Goal: Task Accomplishment & Management: Complete application form

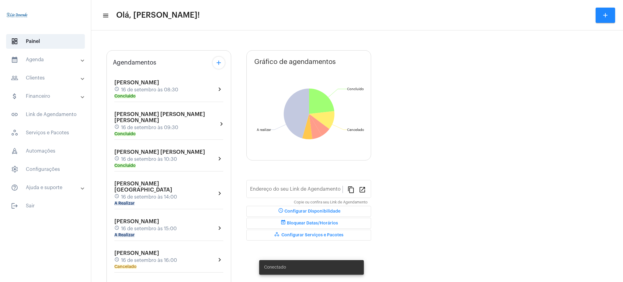
type input "[URL][DOMAIN_NAME][PERSON_NAME]"
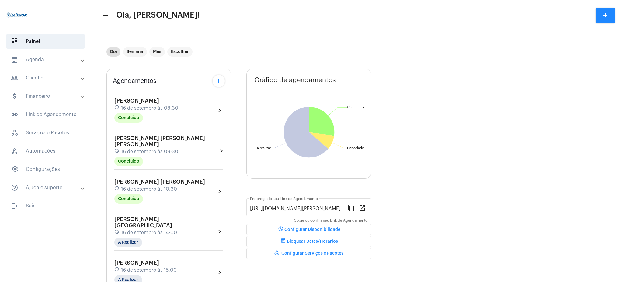
click at [38, 61] on mat-panel-title "calendar_month_outlined Agenda" at bounding box center [46, 59] width 70 height 7
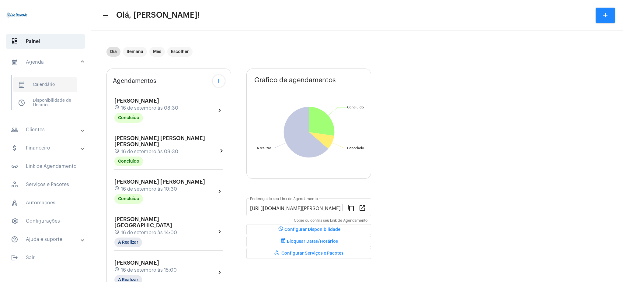
click at [56, 82] on span "calendar_month_outlined Calendário" at bounding box center [45, 84] width 64 height 15
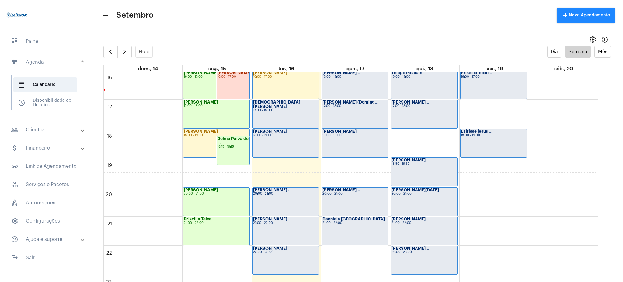
scroll to position [456, 0]
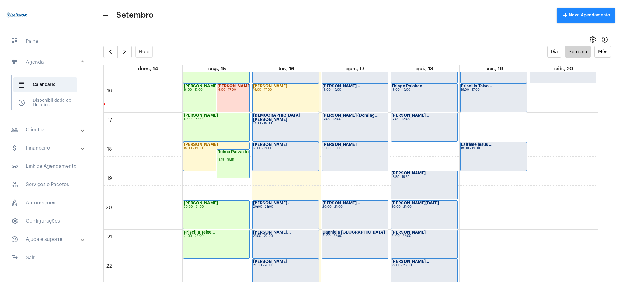
click at [221, 212] on div "[PERSON_NAME] 20:00 - 21:00" at bounding box center [216, 214] width 66 height 28
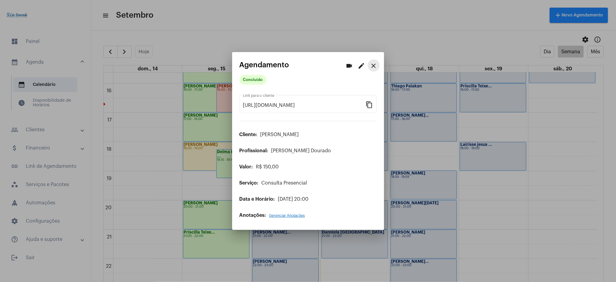
click at [371, 70] on button "close" at bounding box center [374, 65] width 12 height 12
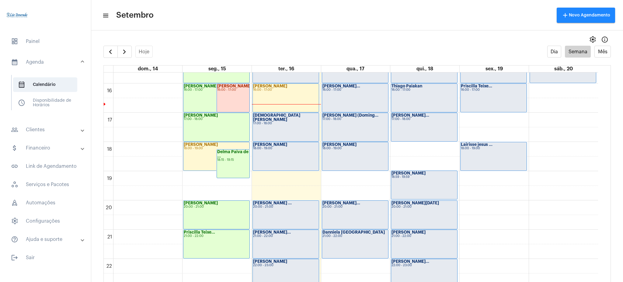
click at [33, 130] on mat-panel-title "people_outline Clientes" at bounding box center [46, 129] width 70 height 7
click at [56, 98] on span "people_outline Meus Clientes" at bounding box center [45, 104] width 64 height 15
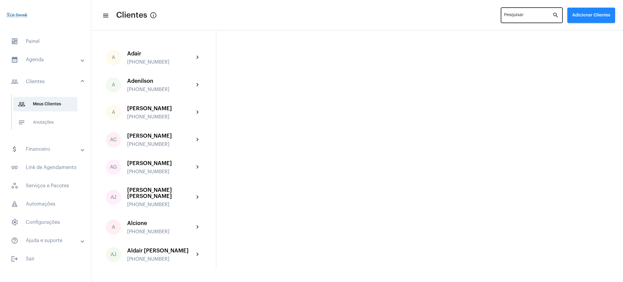
click at [515, 12] on div "Pesquisar" at bounding box center [528, 14] width 48 height 17
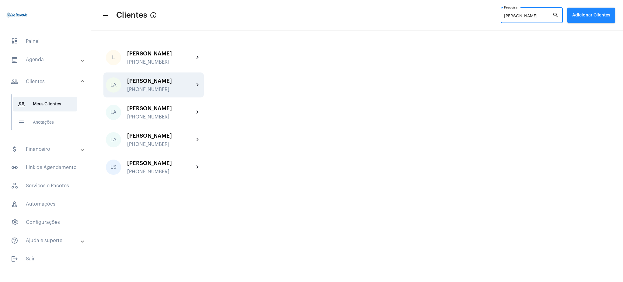
type input "[PERSON_NAME]"
click at [189, 82] on div "[PERSON_NAME]" at bounding box center [160, 81] width 67 height 6
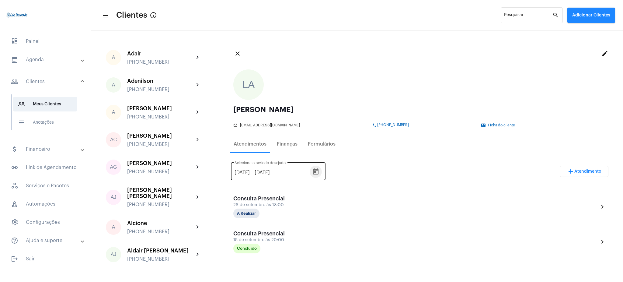
click at [319, 171] on icon "Open calendar" at bounding box center [315, 171] width 7 height 7
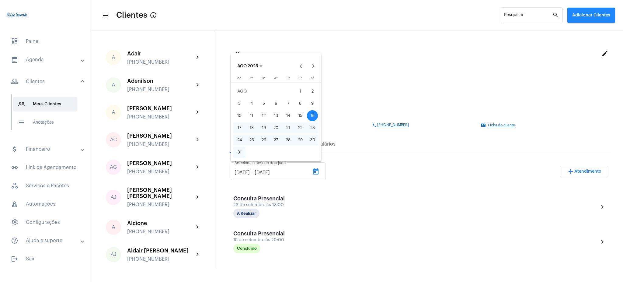
click at [252, 62] on button "AGO 2025" at bounding box center [249, 66] width 35 height 12
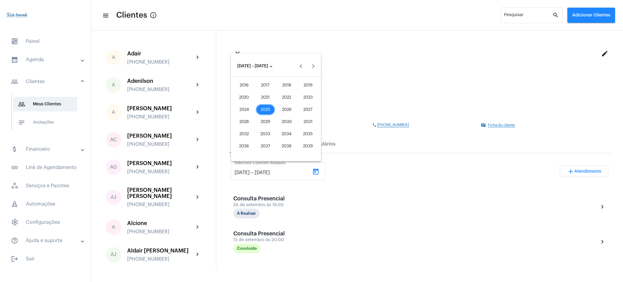
click at [264, 100] on div "2021" at bounding box center [265, 97] width 19 height 11
click at [244, 93] on div "JAN" at bounding box center [243, 97] width 19 height 11
click at [299, 87] on div "1" at bounding box center [300, 91] width 11 height 11
type input "[DATE]"
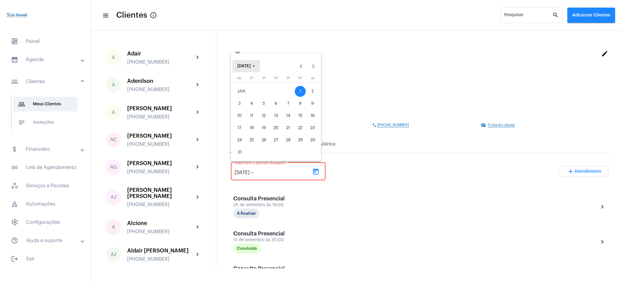
click at [254, 63] on button "[DATE]" at bounding box center [246, 66] width 28 height 12
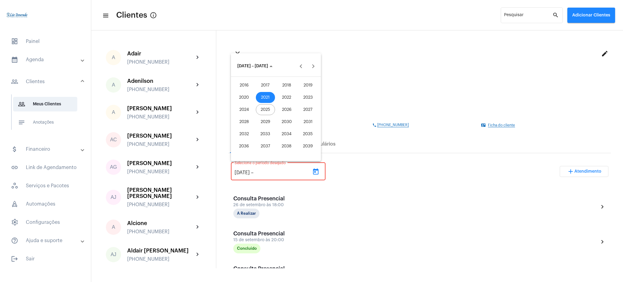
click at [271, 109] on div "2025" at bounding box center [265, 109] width 19 height 11
click at [244, 123] on div "SET" at bounding box center [243, 121] width 19 height 11
click at [277, 131] on div "17" at bounding box center [275, 127] width 11 height 11
type input "[DATE]"
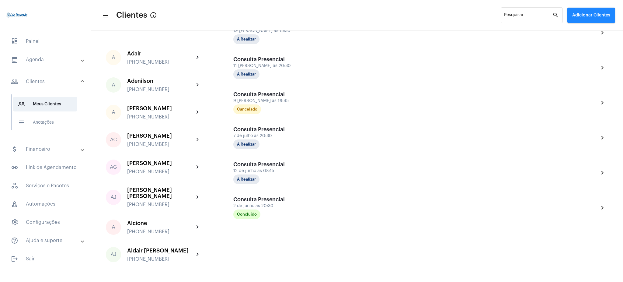
scroll to position [1266, 0]
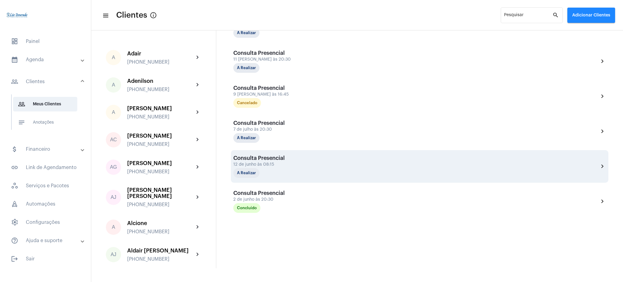
click at [598, 165] on mat-icon "chevron_right" at bounding box center [601, 165] width 7 height 7
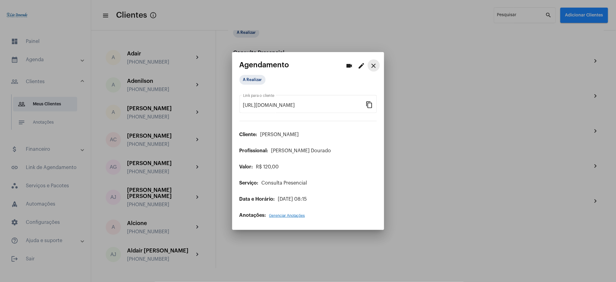
click at [373, 62] on mat-icon "close" at bounding box center [373, 65] width 7 height 7
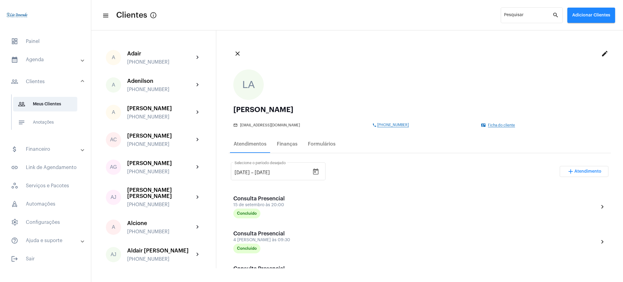
click at [16, 64] on mat-expansion-panel-header "calendar_month_outlined Agenda" at bounding box center [47, 59] width 87 height 15
click at [36, 52] on mat-accordion "calendar_month_outlined Agenda calendar_month_outlined Calendário schedule Disp…" at bounding box center [45, 149] width 91 height 194
click at [46, 80] on span "calendar_month_outlined Calendário" at bounding box center [45, 84] width 64 height 15
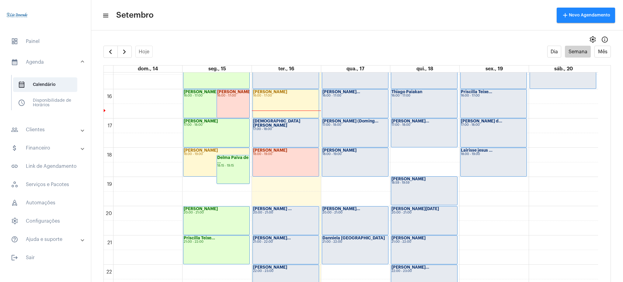
scroll to position [446, 0]
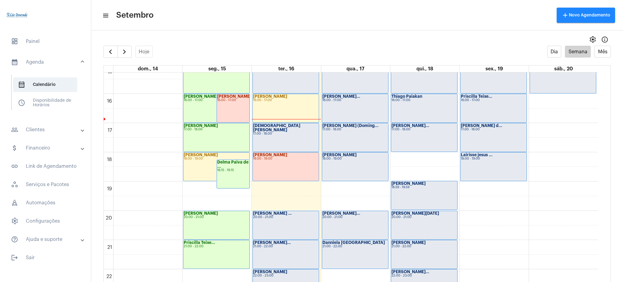
click at [429, 220] on div "[PERSON_NAME][DATE] 20:00 - 21:00" at bounding box center [424, 225] width 66 height 28
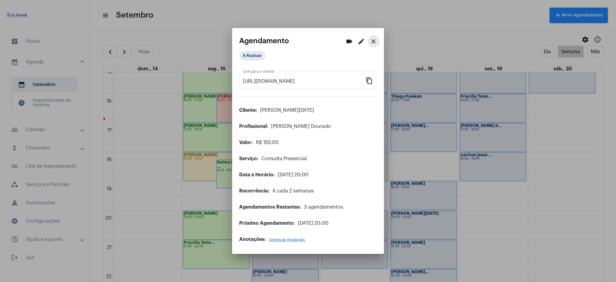
click at [377, 44] on mat-icon "close" at bounding box center [373, 41] width 7 height 7
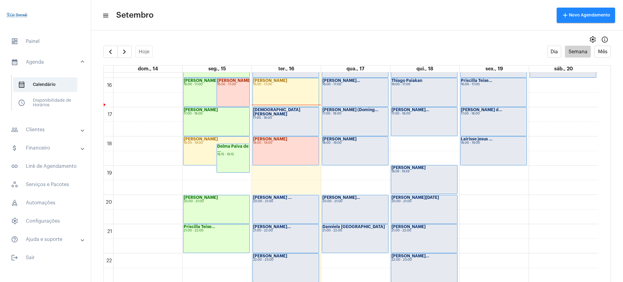
scroll to position [479, 0]
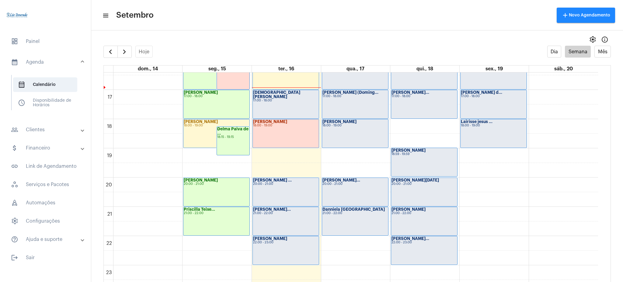
drag, startPoint x: 597, startPoint y: 259, endPoint x: 602, endPoint y: 256, distance: 6.1
click at [602, 256] on div "00 01 02 03 04 05 06 07 08 09 10 11 12 13 14 15 16 17 18 19 20 21 22 23 [PERSON…" at bounding box center [357, 182] width 506 height 221
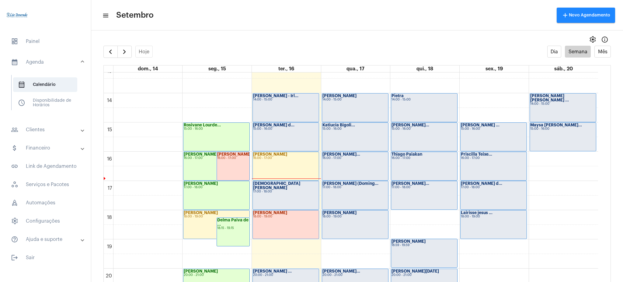
scroll to position [392, 0]
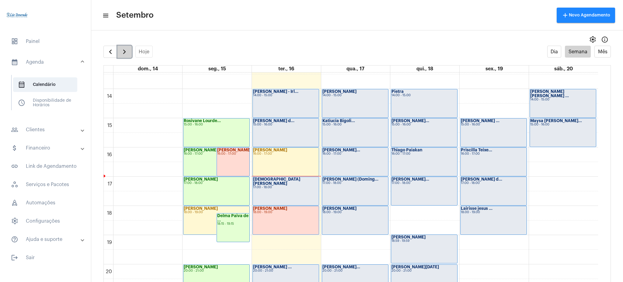
click at [129, 54] on button "button" at bounding box center [124, 52] width 14 height 12
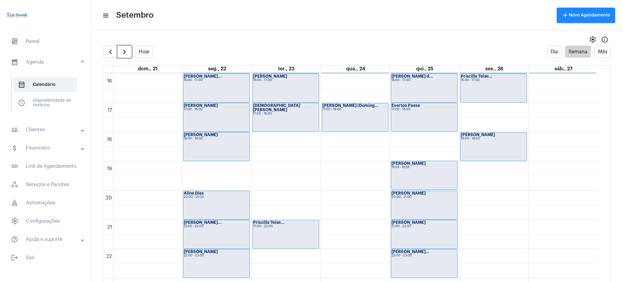
scroll to position [479, 0]
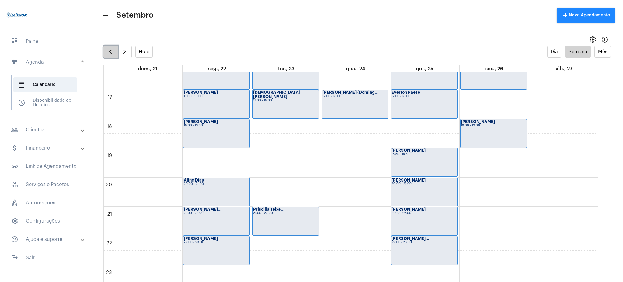
click at [109, 52] on span "button" at bounding box center [110, 51] width 7 height 7
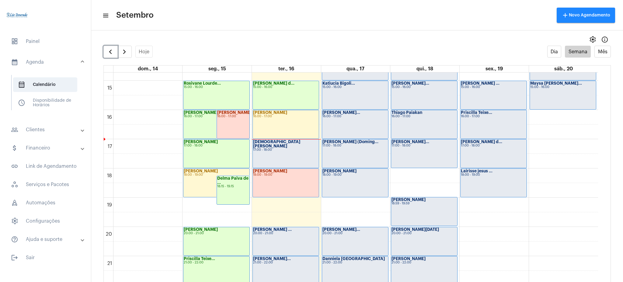
scroll to position [469, 0]
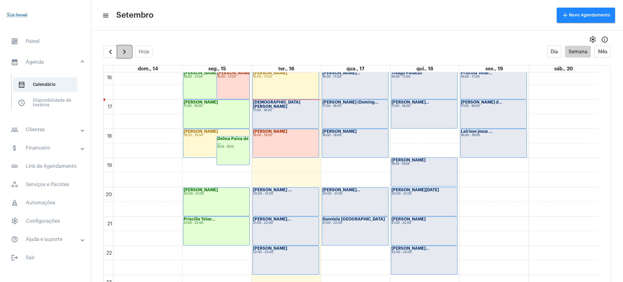
click at [125, 53] on span "button" at bounding box center [124, 51] width 7 height 7
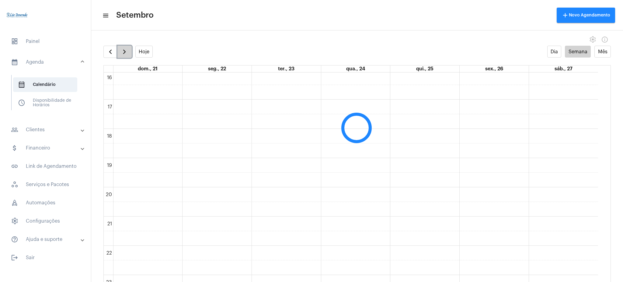
scroll to position [176, 0]
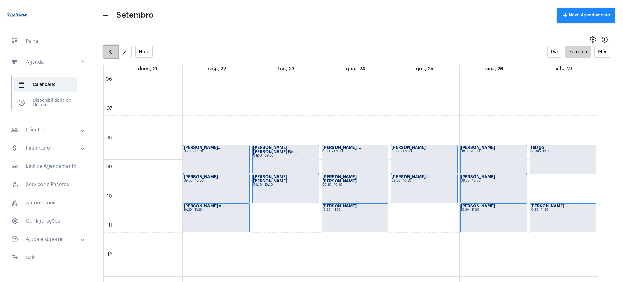
click at [112, 49] on span "button" at bounding box center [110, 51] width 7 height 7
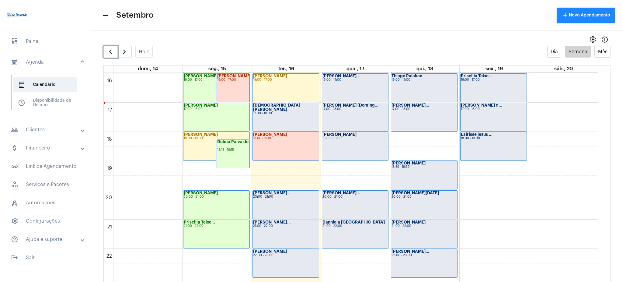
scroll to position [479, 0]
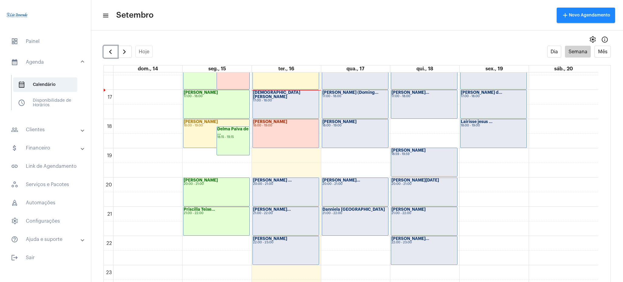
click at [269, 130] on div "[PERSON_NAME] 18:00 - 19:00" at bounding box center [286, 133] width 66 height 28
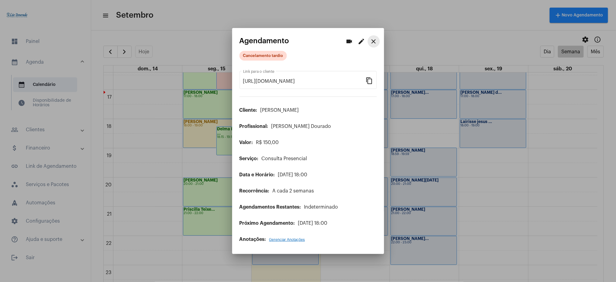
click at [373, 42] on mat-icon "close" at bounding box center [373, 41] width 7 height 7
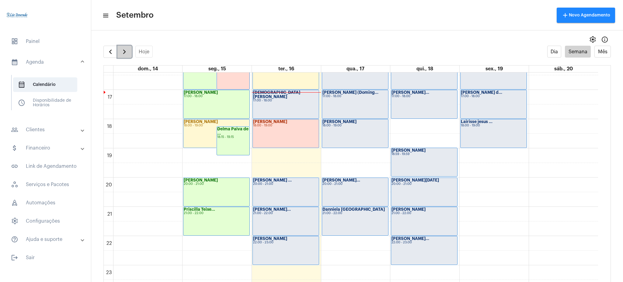
click at [119, 48] on button "button" at bounding box center [124, 52] width 14 height 12
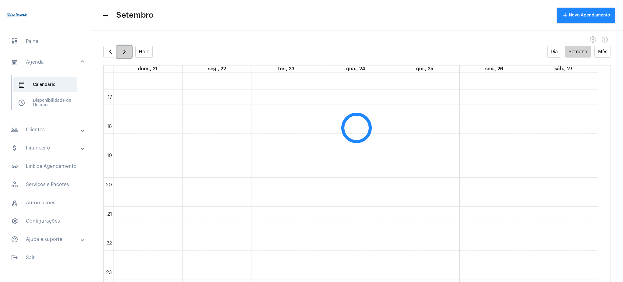
scroll to position [176, 0]
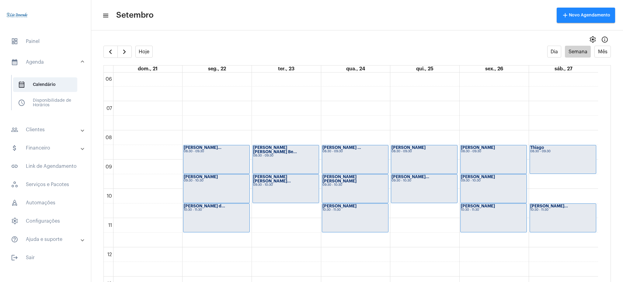
drag, startPoint x: 604, startPoint y: 174, endPoint x: 600, endPoint y: 188, distance: 14.3
click at [600, 188] on td "00 01 02 03 04 05 06 07 08 09 10 11 12 13 14 15 16 17 18 19 20 21 22 23 [PERSON…" at bounding box center [357, 182] width 507 height 221
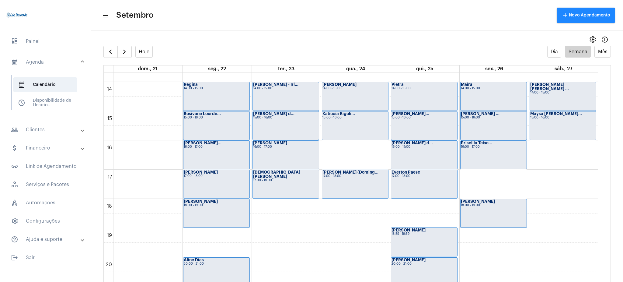
scroll to position [406, 0]
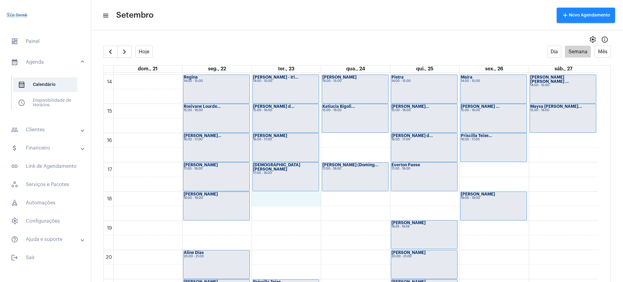
click at [275, 194] on div "00 01 02 03 04 05 06 07 08 09 10 11 12 13 14 15 16 17 18 19 20 21 22 23 [PERSON…" at bounding box center [351, 16] width 494 height 700
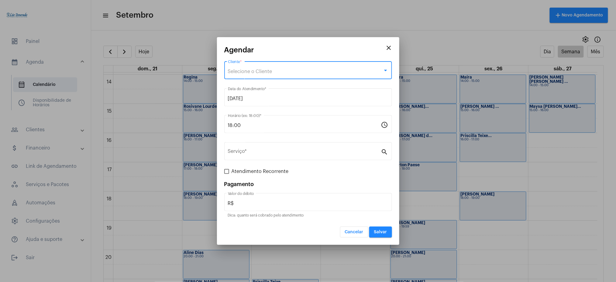
click at [246, 72] on span "Selecione o Cliente" at bounding box center [250, 71] width 44 height 5
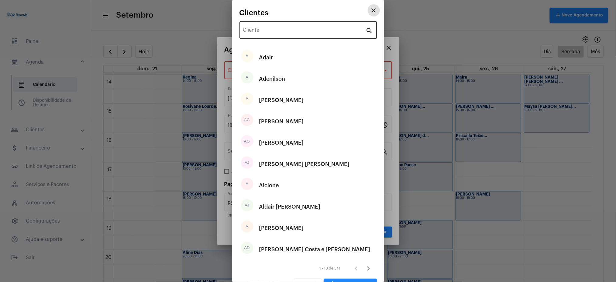
click at [259, 29] on input "Cliente" at bounding box center [304, 31] width 123 height 5
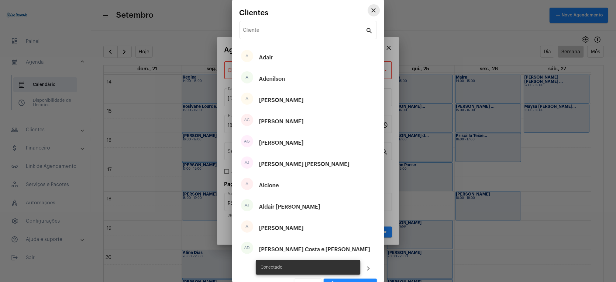
click at [370, 7] on mat-icon "close" at bounding box center [373, 10] width 7 height 7
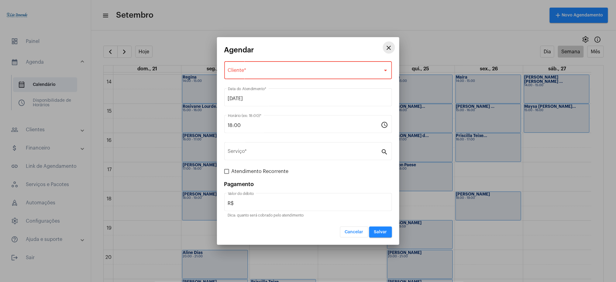
click at [391, 47] on mat-icon "close" at bounding box center [388, 47] width 7 height 7
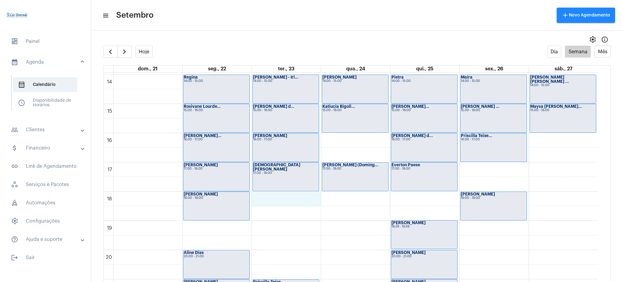
click at [268, 199] on div "00 01 02 03 04 05 06 07 08 09 10 11 12 13 14 15 16 17 18 19 20 21 22 23 [PERSON…" at bounding box center [351, 16] width 494 height 700
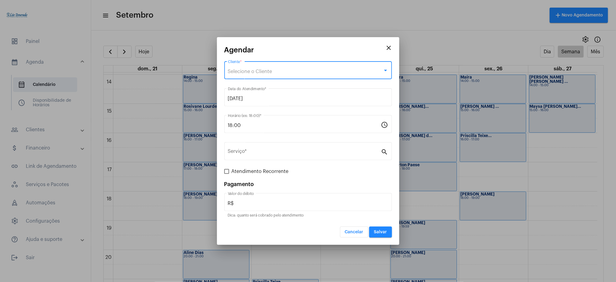
click at [250, 69] on span "Selecione o Cliente" at bounding box center [250, 71] width 44 height 5
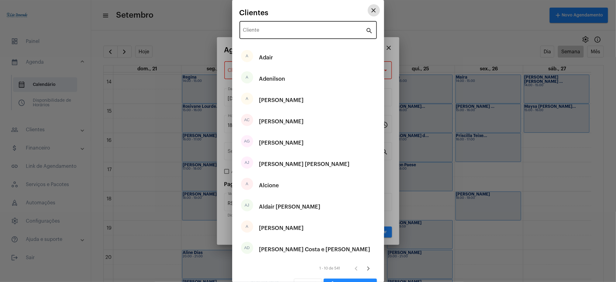
click at [261, 27] on div "Cliente" at bounding box center [304, 29] width 123 height 19
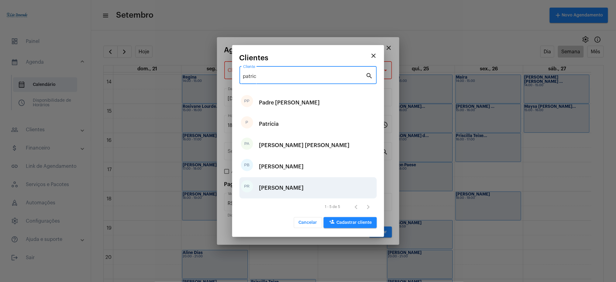
type input "patric"
click at [290, 182] on div "[PERSON_NAME]" at bounding box center [281, 187] width 45 height 18
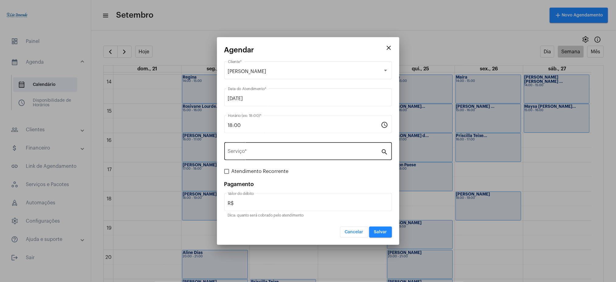
click at [244, 148] on div "Serviço *" at bounding box center [304, 150] width 153 height 19
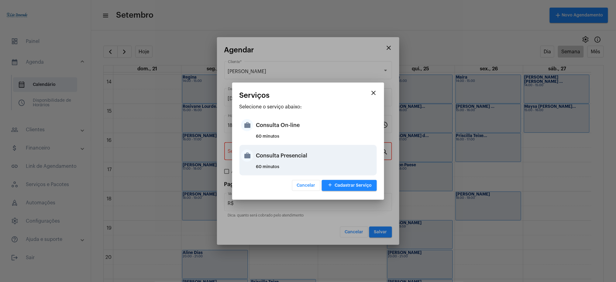
click at [273, 166] on div "60 minutos" at bounding box center [315, 168] width 119 height 9
type input "Consulta Presencial"
type input "R$ 150"
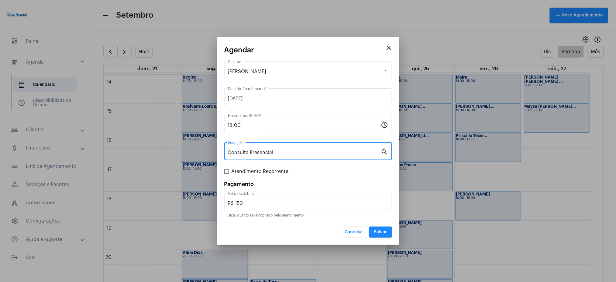
click at [383, 234] on button "Salvar" at bounding box center [380, 231] width 23 height 11
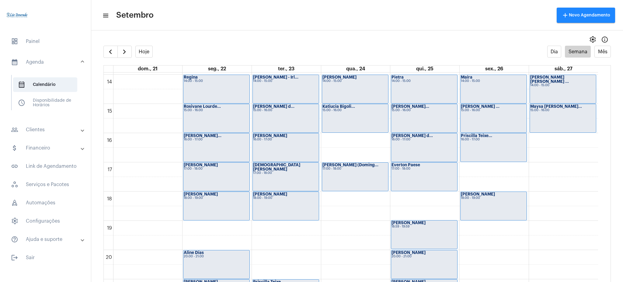
click at [140, 58] on full-calendar "Hoje Dia Semana Mês dom., 21 seg., 22 ter., 23 qua., 24 qui., 25 sex., 26 sáb.,…" at bounding box center [356, 170] width 531 height 248
click at [139, 54] on button "Hoje" at bounding box center [144, 52] width 18 height 12
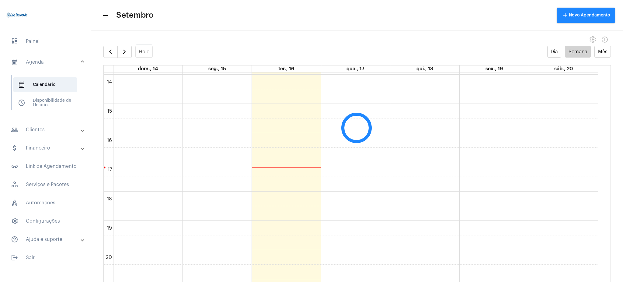
scroll to position [175, 0]
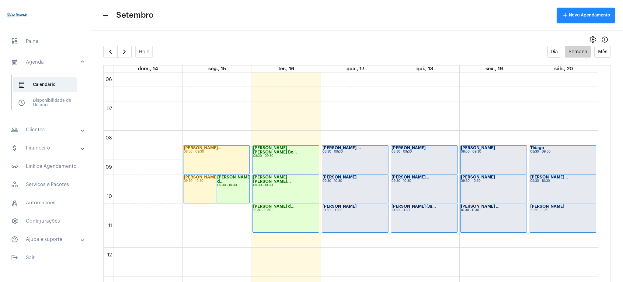
drag, startPoint x: 597, startPoint y: 139, endPoint x: 600, endPoint y: 141, distance: 4.1
click at [600, 141] on div "00 01 02 03 04 05 06 07 08 09 10 11 12 13 14 15 16 17 18 19 20 21 22 23 [PERSON…" at bounding box center [357, 182] width 506 height 221
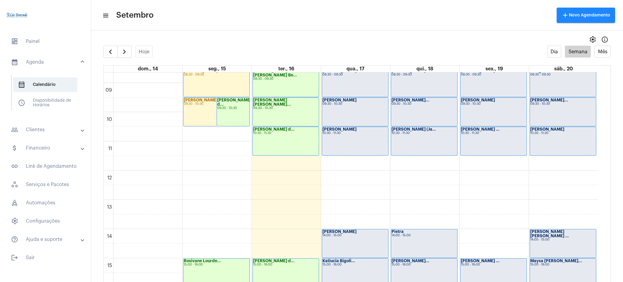
scroll to position [243, 0]
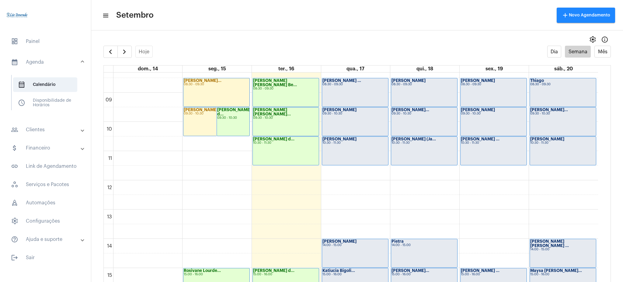
click at [278, 146] on div "[PERSON_NAME] d... 10:30 - 11:30" at bounding box center [286, 150] width 66 height 28
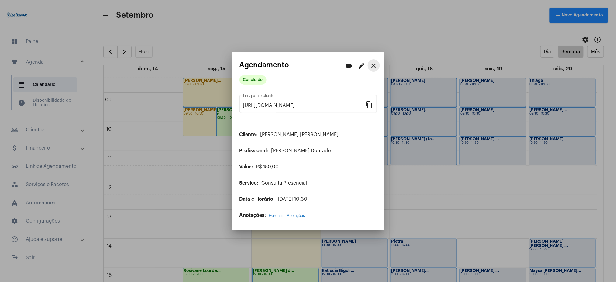
click at [371, 66] on mat-icon "close" at bounding box center [373, 65] width 7 height 7
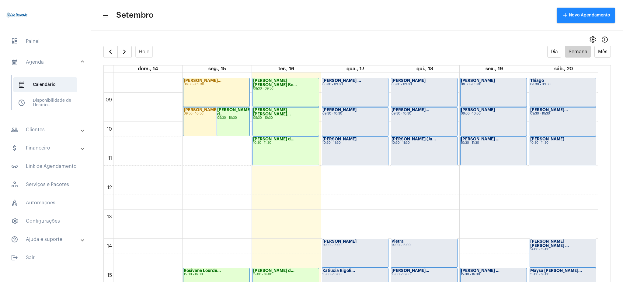
click at [294, 148] on div "[PERSON_NAME] d... 10:30 - 11:30" at bounding box center [286, 150] width 66 height 28
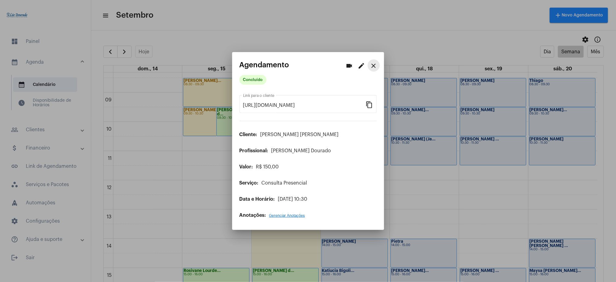
click at [377, 66] on mat-icon "close" at bounding box center [373, 65] width 7 height 7
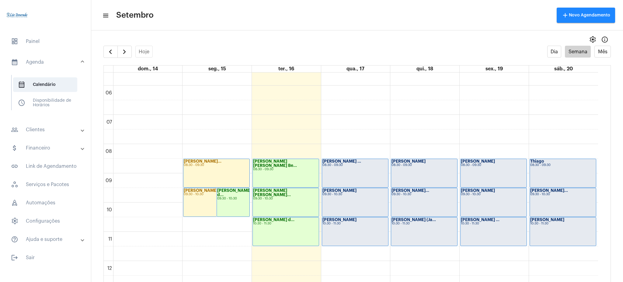
scroll to position [160, 0]
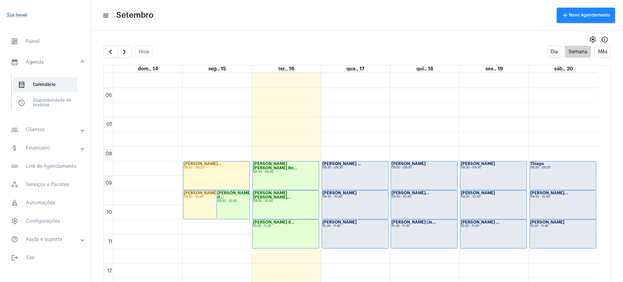
click at [43, 130] on mat-panel-title "people_outline Clientes" at bounding box center [46, 129] width 70 height 7
click at [52, 100] on span "people_outline Meus Clientes" at bounding box center [45, 104] width 64 height 15
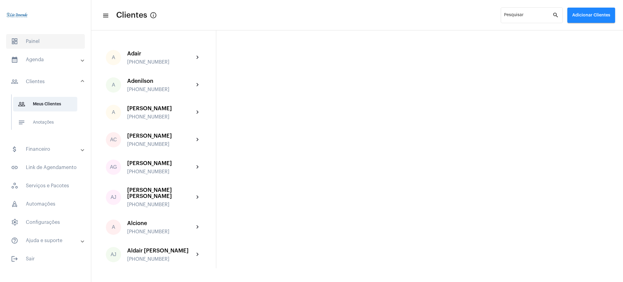
click at [33, 43] on span "dashboard Painel" at bounding box center [45, 41] width 79 height 15
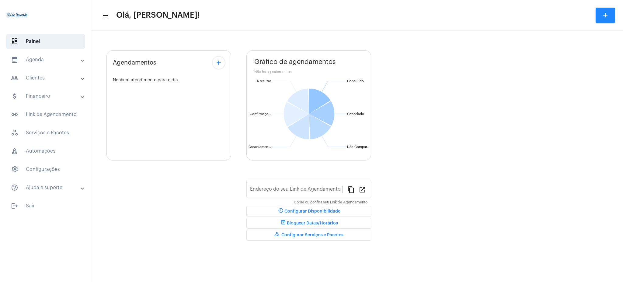
type input "[URL][DOMAIN_NAME][PERSON_NAME]"
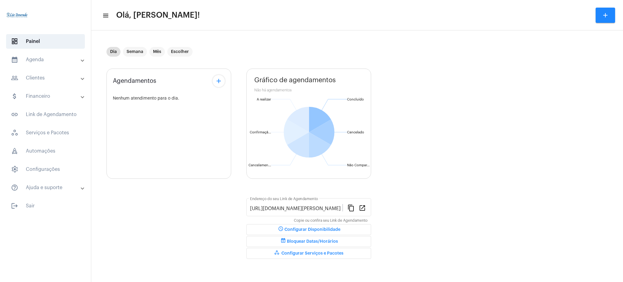
click at [30, 55] on mat-expansion-panel-header "calendar_month_outlined Agenda" at bounding box center [47, 59] width 87 height 15
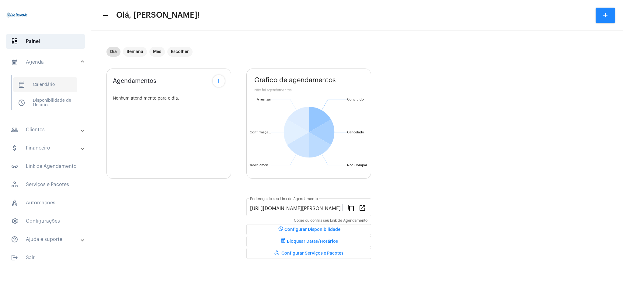
click at [33, 88] on span "calendar_month_outlined Calendário" at bounding box center [45, 84] width 64 height 15
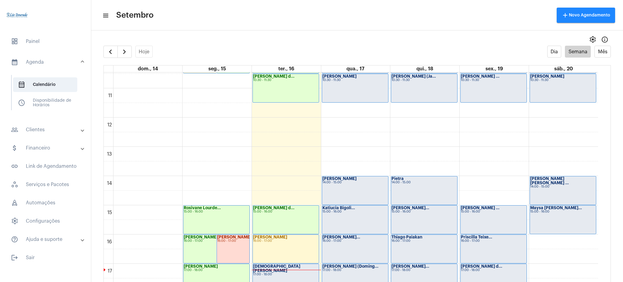
scroll to position [175, 0]
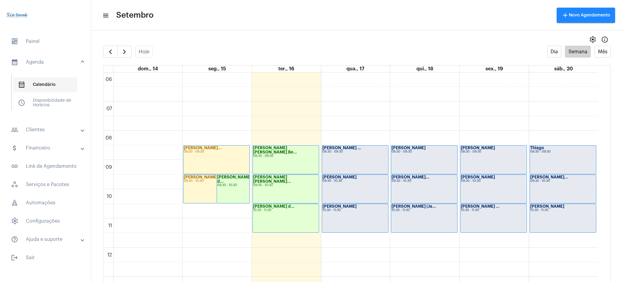
click at [40, 80] on span "calendar_month_outlined Calendário" at bounding box center [45, 84] width 64 height 15
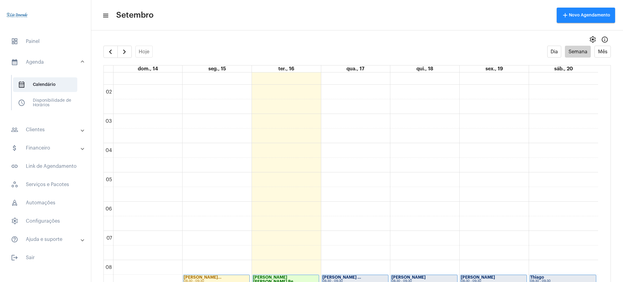
scroll to position [479, 0]
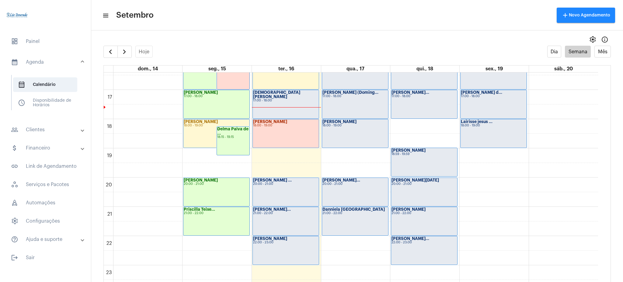
click at [50, 130] on mat-panel-title "people_outline Clientes" at bounding box center [46, 129] width 70 height 7
click at [44, 104] on span "people_outline Meus Clientes" at bounding box center [45, 104] width 64 height 15
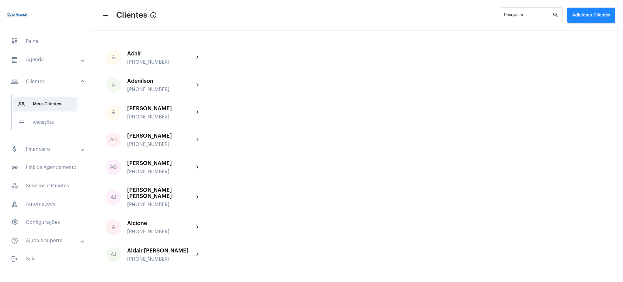
click at [46, 56] on mat-panel-title "calendar_month_outlined Agenda" at bounding box center [46, 59] width 70 height 7
click at [41, 44] on span "dashboard Painel" at bounding box center [45, 41] width 79 height 15
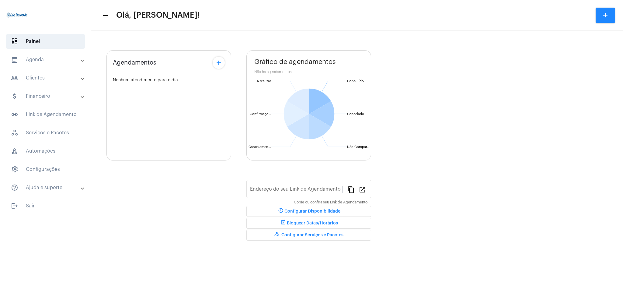
type input "[URL][DOMAIN_NAME][PERSON_NAME]"
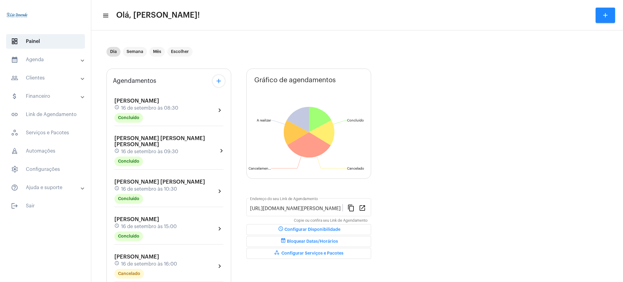
click at [57, 66] on mat-expansion-panel-header "calendar_month_outlined Agenda" at bounding box center [47, 59] width 87 height 15
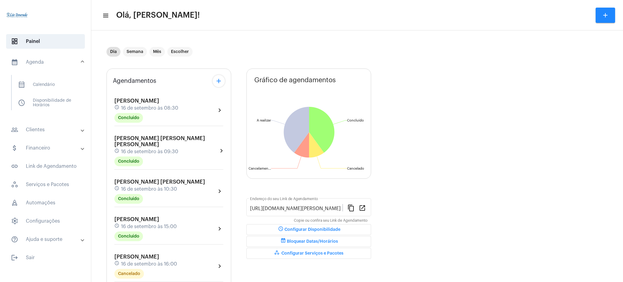
click at [409, 92] on div "Agendamentos add [PERSON_NAME] schedule 16 de setembro às 08:30 Concluído chevr…" at bounding box center [356, 273] width 501 height 418
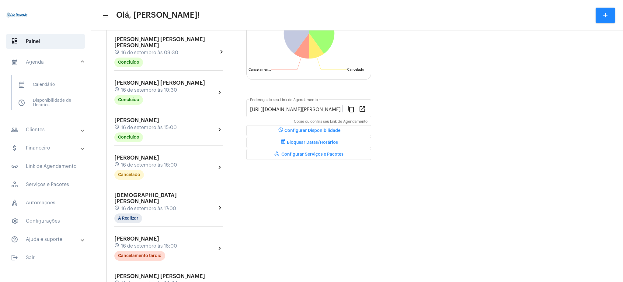
scroll to position [74, 0]
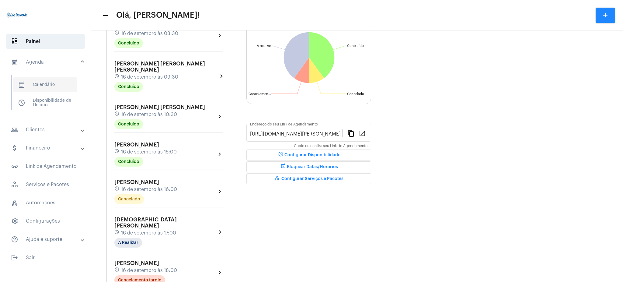
click at [52, 82] on span "calendar_month_outlined Calendário" at bounding box center [45, 84] width 64 height 15
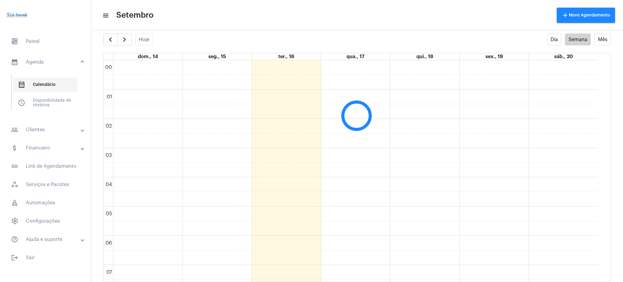
scroll to position [176, 0]
